Goal: Navigation & Orientation: Find specific page/section

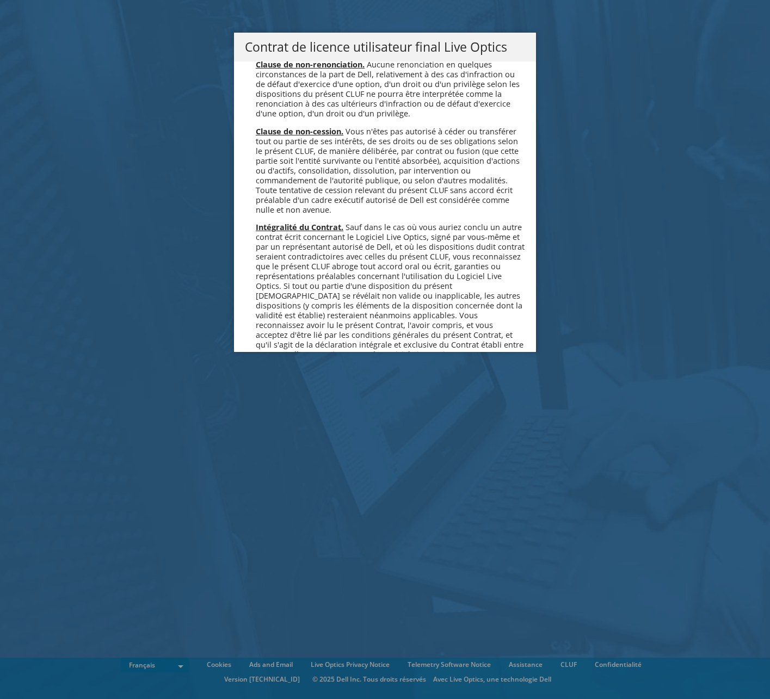
scroll to position [4810, 0]
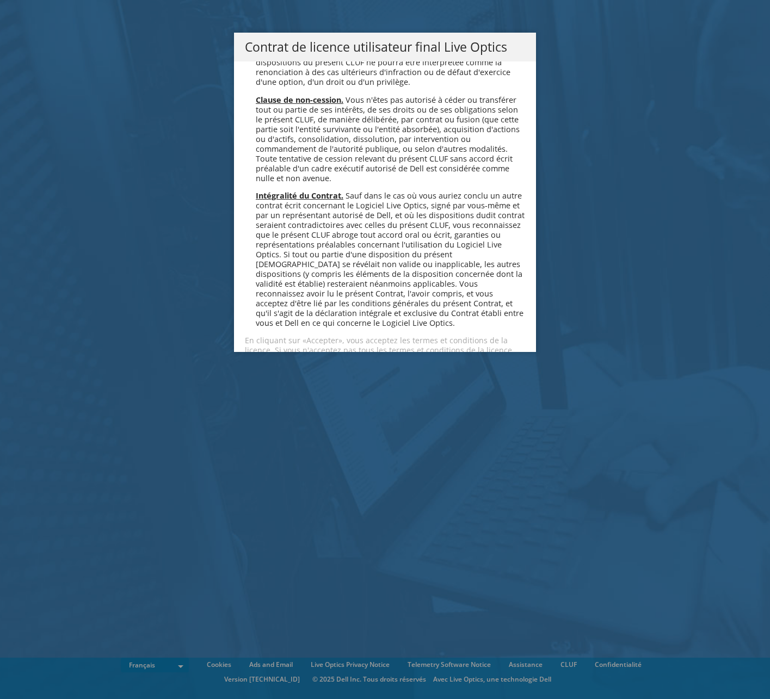
click at [256, 376] on link "Accepter" at bounding box center [277, 389] width 65 height 26
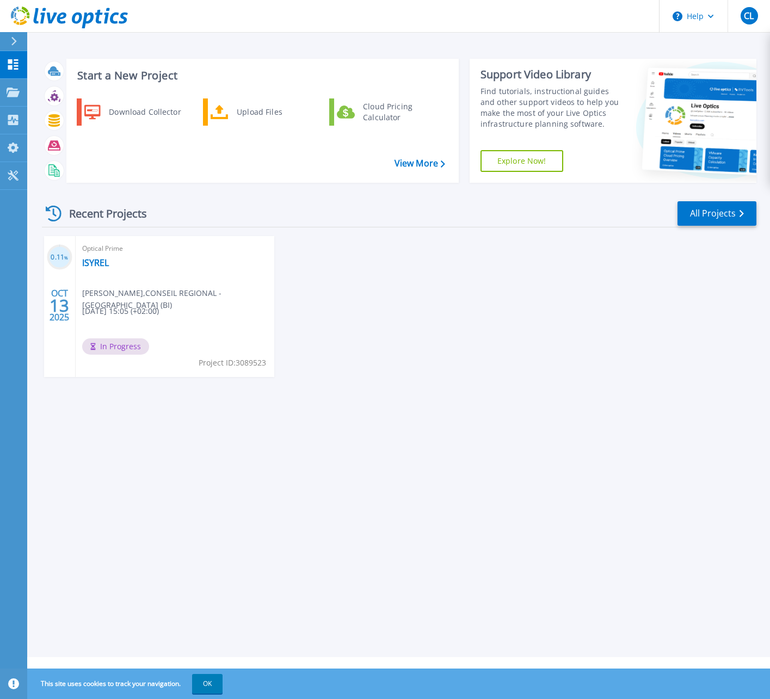
click at [431, 403] on div "Recent Projects All Projects 0.11 % [DATE] Optical Prime ISYREL [PERSON_NAME] ,…" at bounding box center [399, 300] width 714 height 216
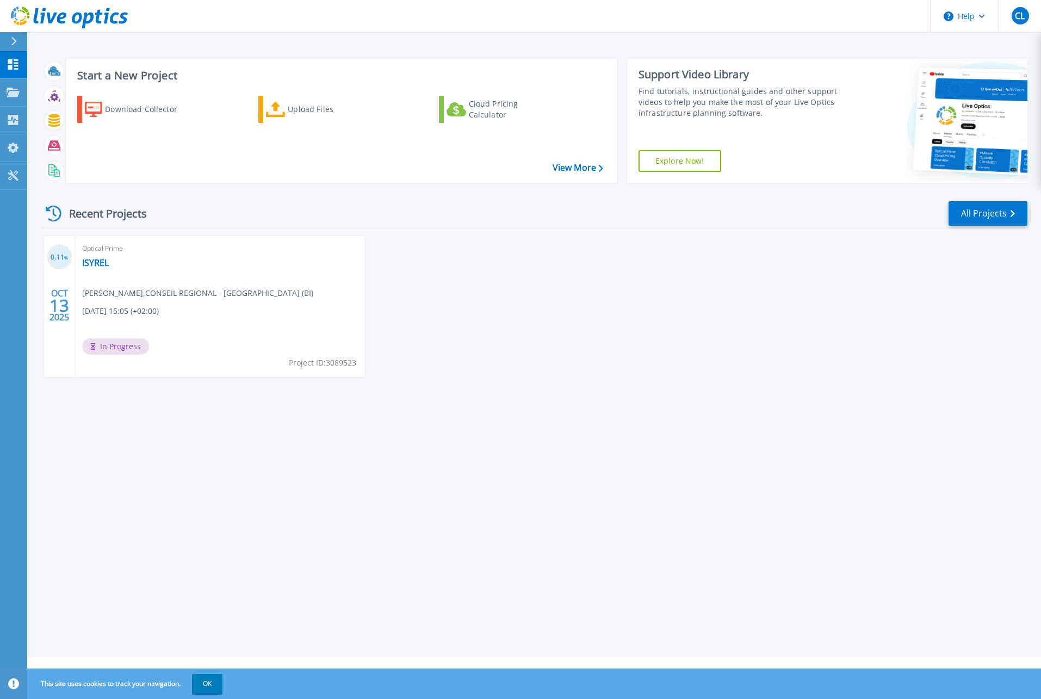
click at [590, 448] on div "Start a New Project Download Collector Upload Files Cloud Pricing Calculator Vi…" at bounding box center [534, 328] width 1014 height 657
click at [7, 93] on icon at bounding box center [13, 92] width 13 height 9
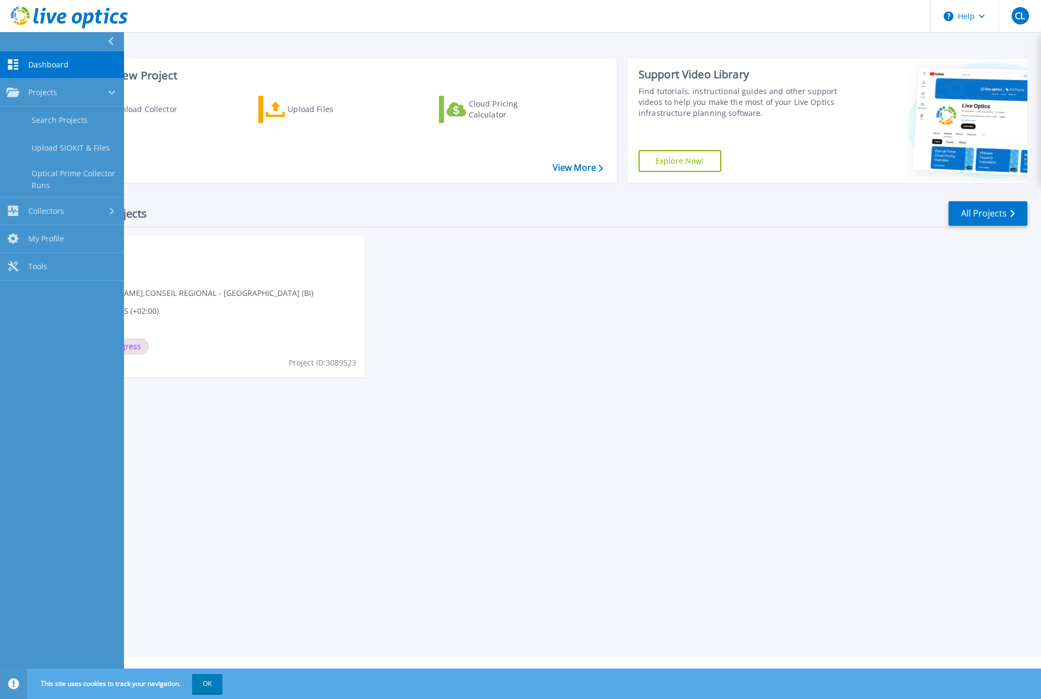
click at [35, 70] on link "Dashboard Dashboard" at bounding box center [62, 65] width 124 height 28
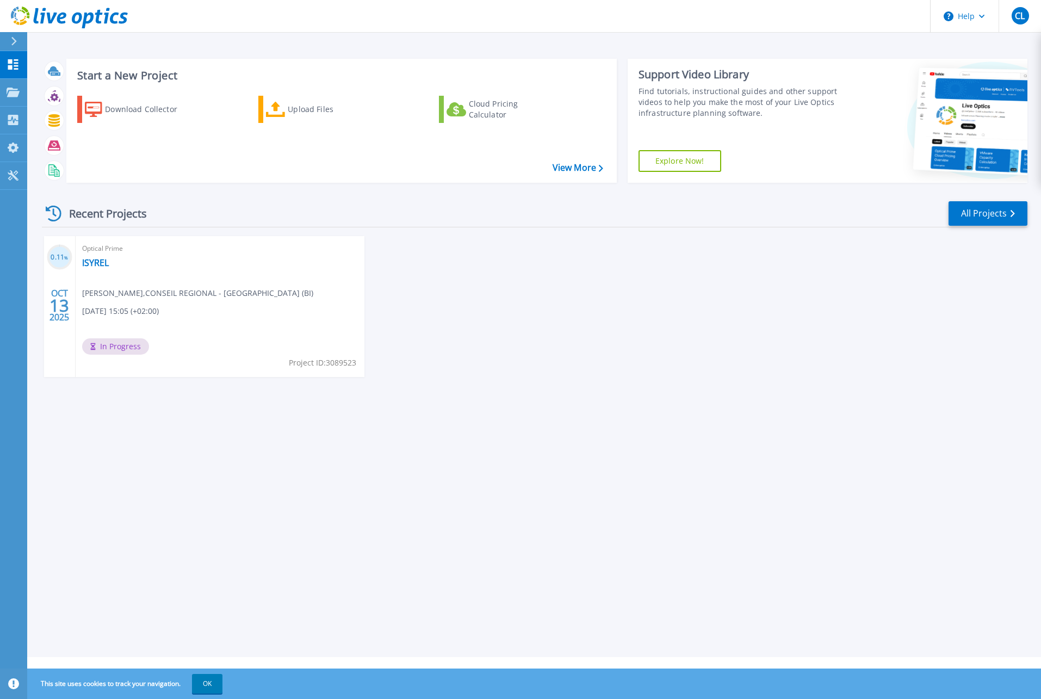
click at [822, 286] on div "0.11 % [DATE] Optical Prime ISYREL Christophe LE , CONSEIL REGIONAL - [GEOGRAPH…" at bounding box center [530, 317] width 995 height 163
click at [1026, 13] on div "CL" at bounding box center [1020, 15] width 17 height 17
